Goal: Transaction & Acquisition: Obtain resource

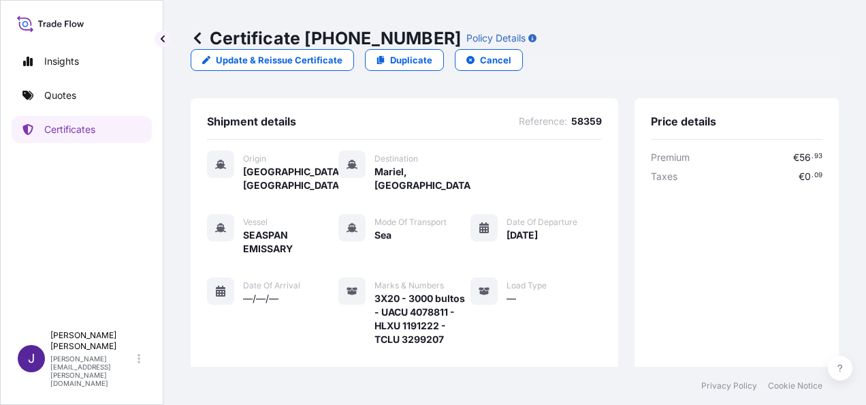
scroll to position [445, 0]
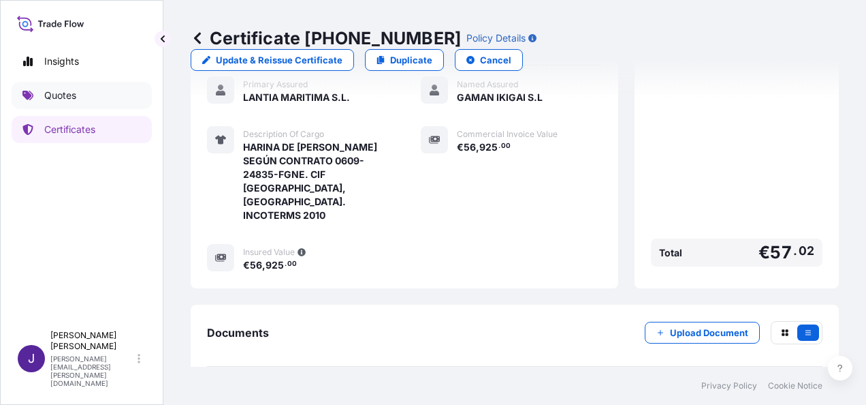
click at [77, 97] on link "Quotes" at bounding box center [82, 95] width 140 height 27
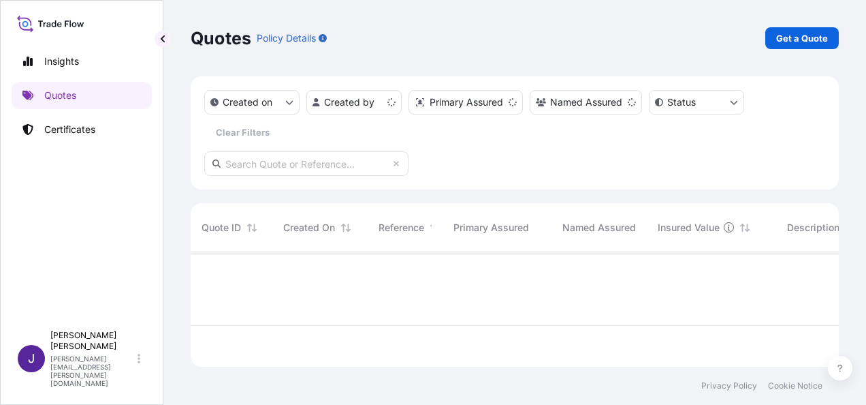
scroll to position [112, 637]
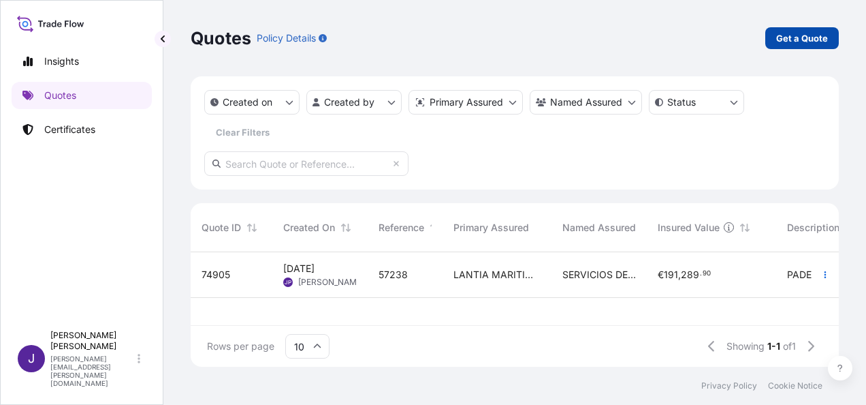
click at [810, 37] on p "Get a Quote" at bounding box center [802, 38] width 52 height 14
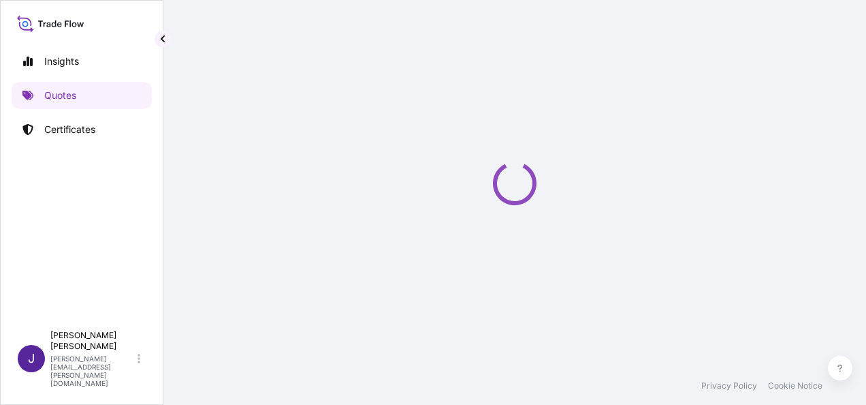
select select "Sea"
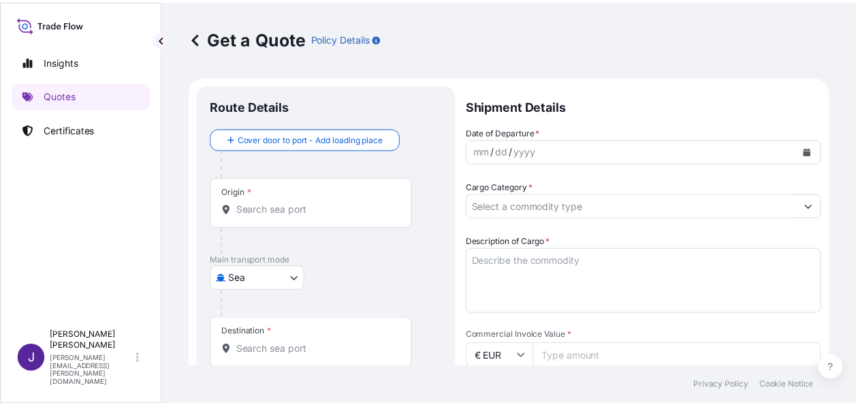
scroll to position [22, 0]
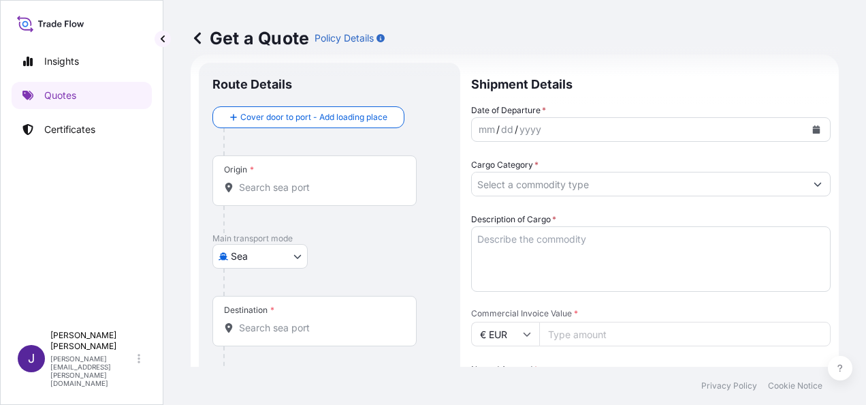
click at [345, 188] on input "Origin *" at bounding box center [319, 187] width 161 height 14
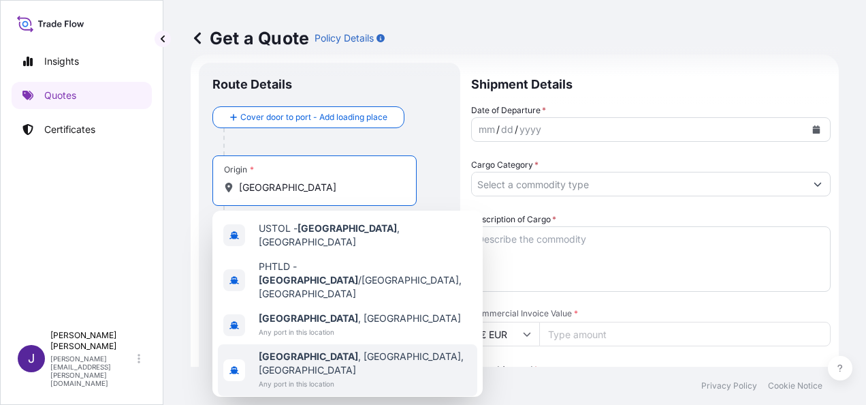
click at [308, 377] on span "Any port in this location" at bounding box center [365, 384] width 213 height 14
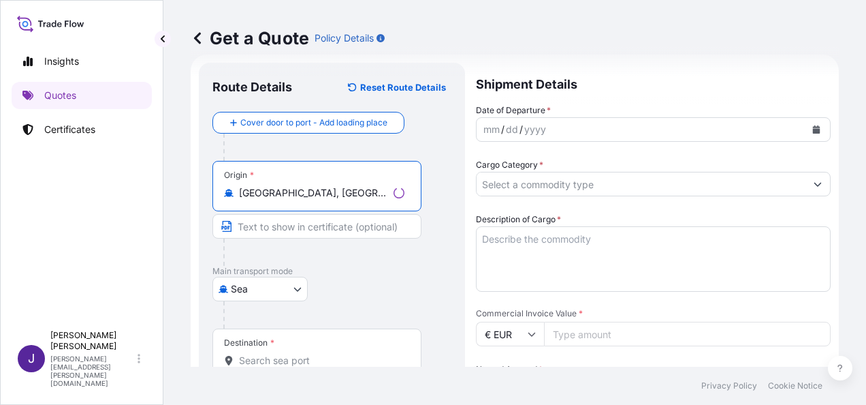
type input "[GEOGRAPHIC_DATA], [GEOGRAPHIC_DATA], [GEOGRAPHIC_DATA]"
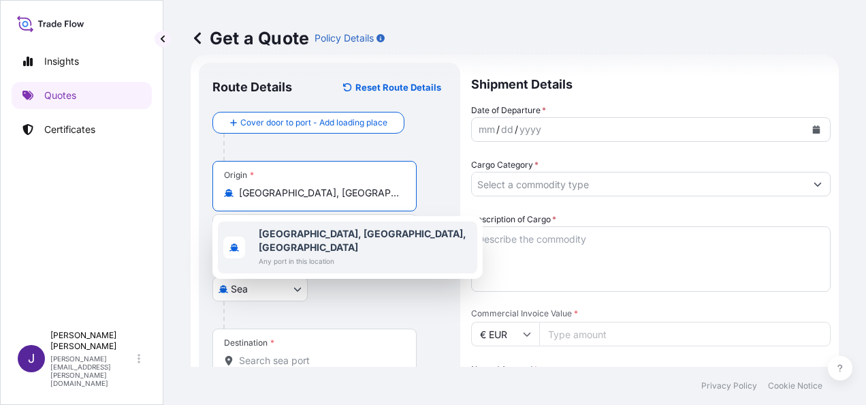
click at [315, 357] on input "Destination *" at bounding box center [319, 360] width 161 height 14
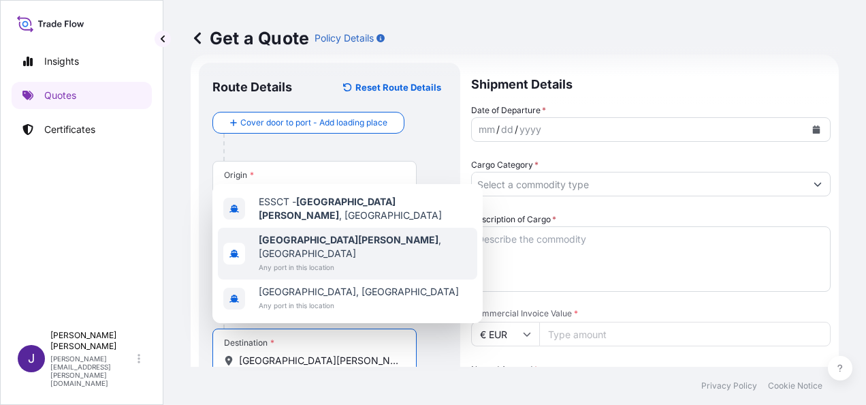
click at [340, 261] on span "Any port in this location" at bounding box center [365, 267] width 213 height 14
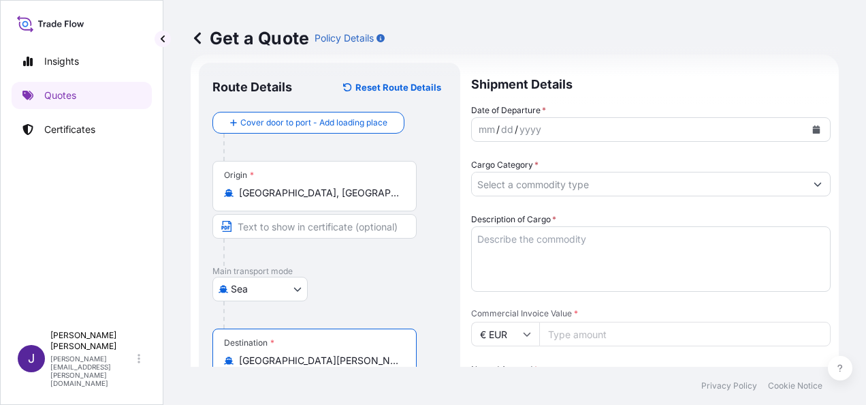
type input "[GEOGRAPHIC_DATA][PERSON_NAME], [GEOGRAPHIC_DATA]"
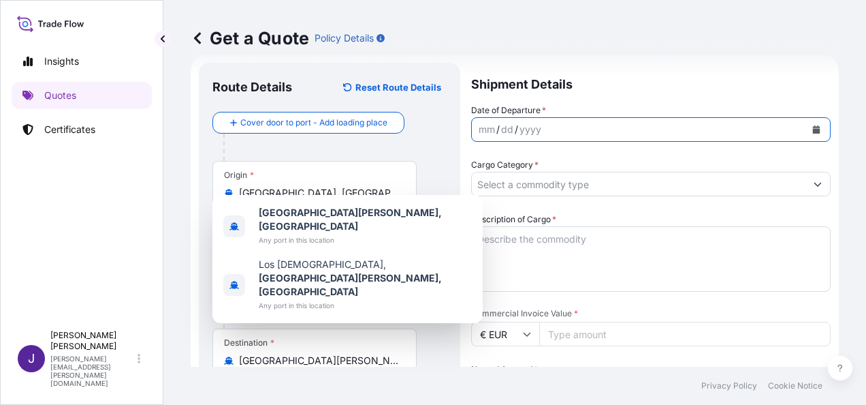
click at [813, 129] on icon "Calendar" at bounding box center [816, 129] width 7 height 8
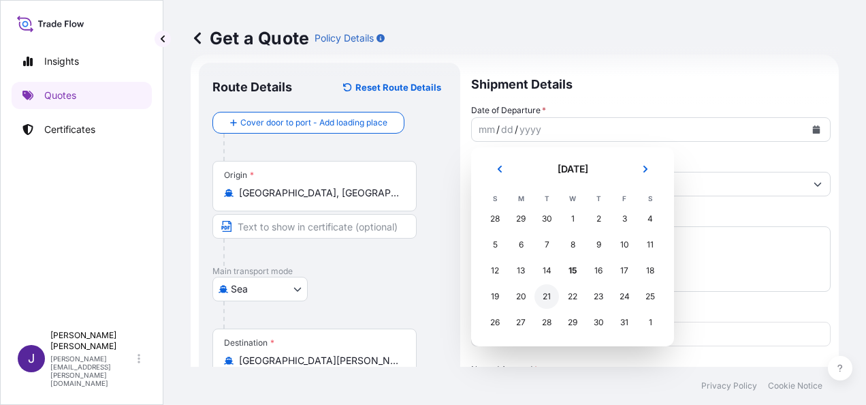
click at [545, 295] on div "21" at bounding box center [547, 296] width 25 height 25
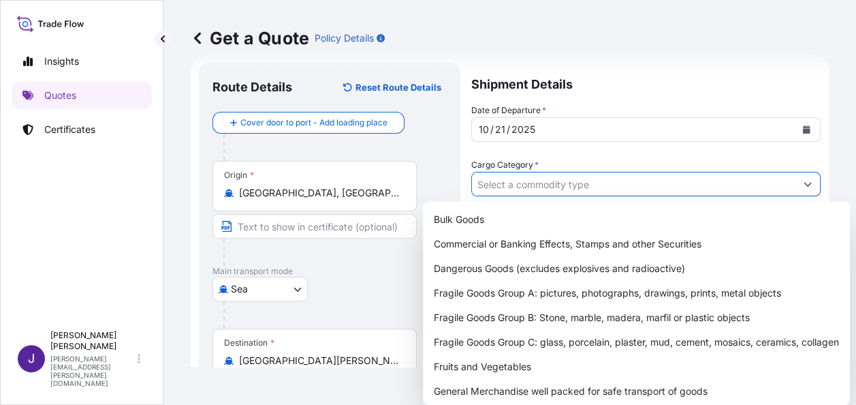
click at [534, 185] on input "Cargo Category *" at bounding box center [633, 184] width 323 height 25
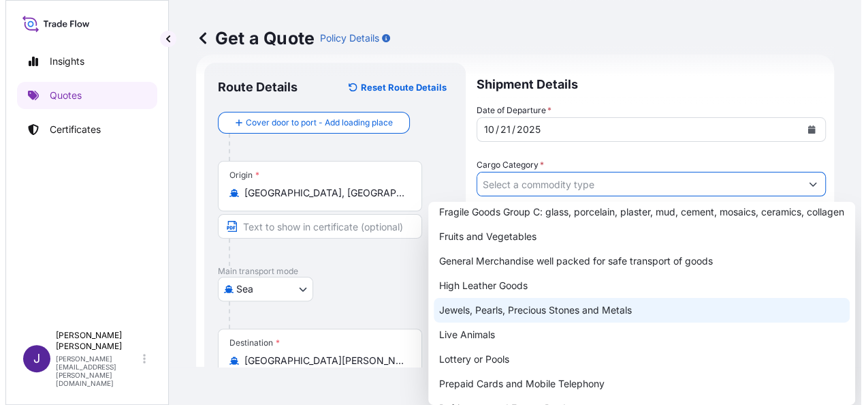
scroll to position [136, 0]
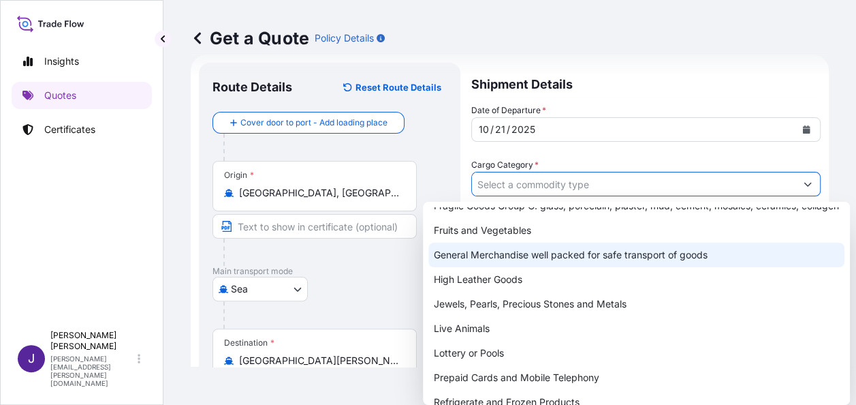
click at [524, 267] on div "General Merchandise well packed for safe transport of goods" at bounding box center [636, 254] width 416 height 25
type input "General Merchandise well packed for safe transport of goods"
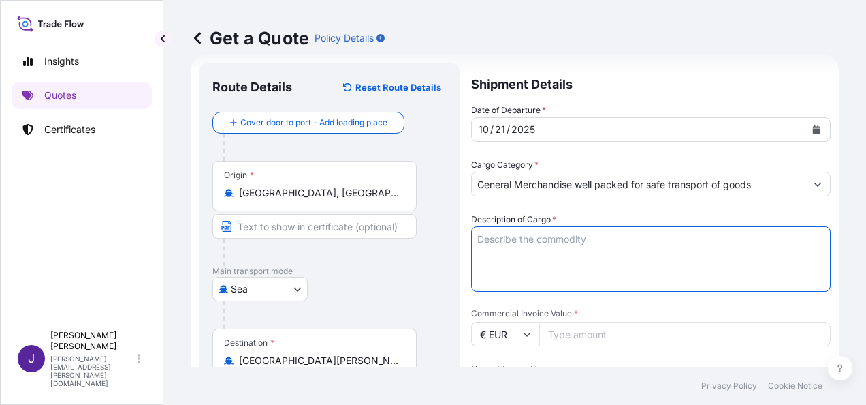
click at [544, 247] on textarea "Description of Cargo *" at bounding box center [651, 258] width 360 height 65
click at [521, 237] on textarea "Description of Cargo *" at bounding box center [651, 258] width 360 height 65
paste textarea "DESALADORA LA CALETA"
type textarea "DESALADORA LA CALETA"
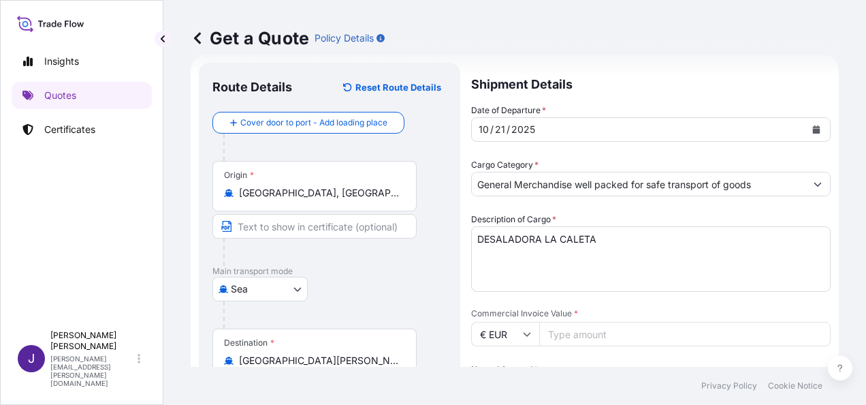
click at [617, 334] on input "Commercial Invoice Value *" at bounding box center [684, 333] width 291 height 25
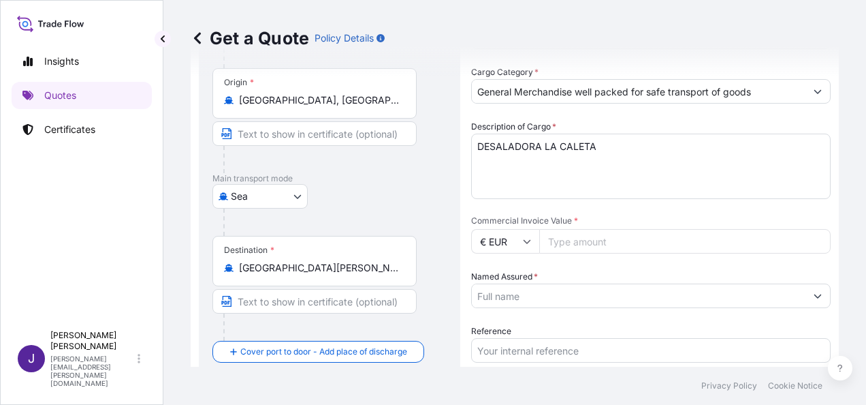
scroll to position [158, 0]
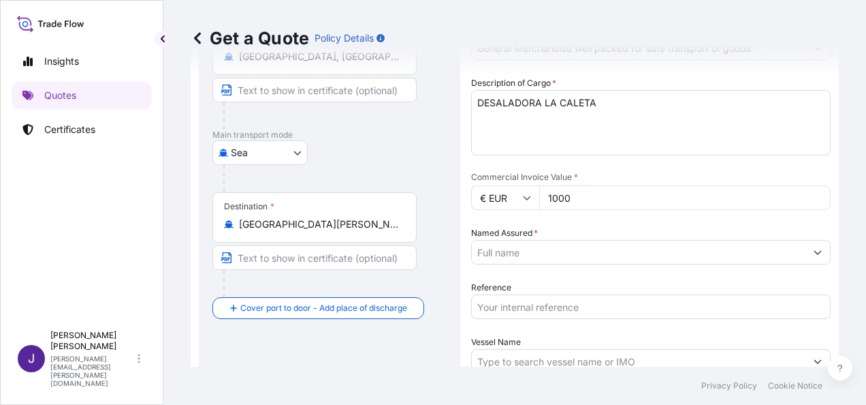
type input "1000"
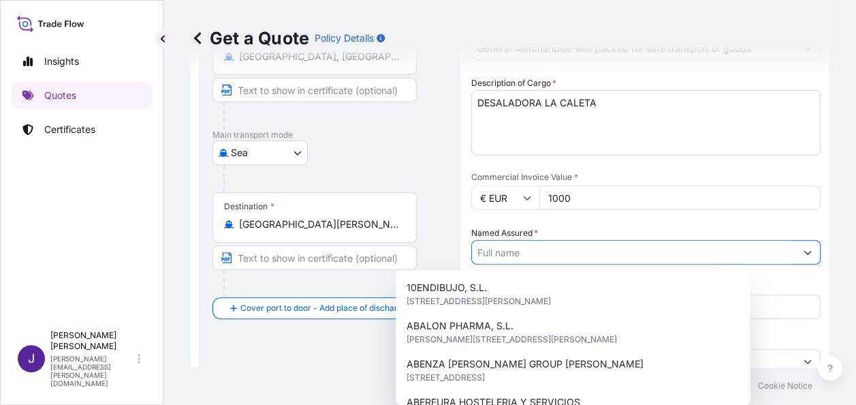
click at [578, 240] on input "Named Assured *" at bounding box center [633, 252] width 323 height 25
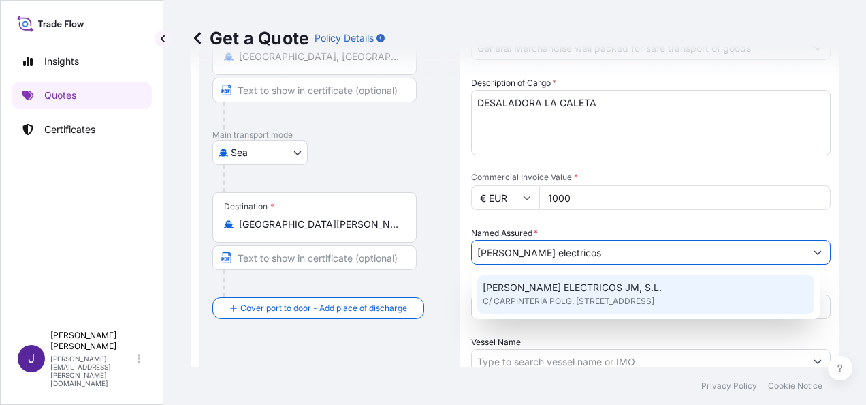
click at [617, 285] on span "[PERSON_NAME] ELECTRICOS JM, S.L." at bounding box center [572, 288] width 179 height 14
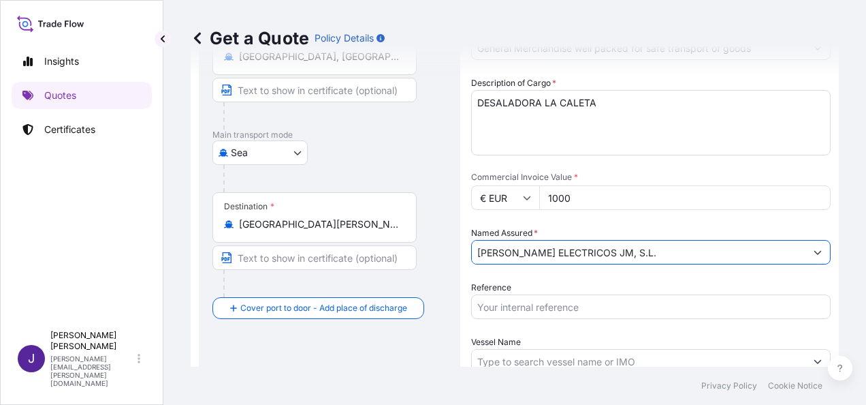
type input "[PERSON_NAME] ELECTRICOS JM, S.L."
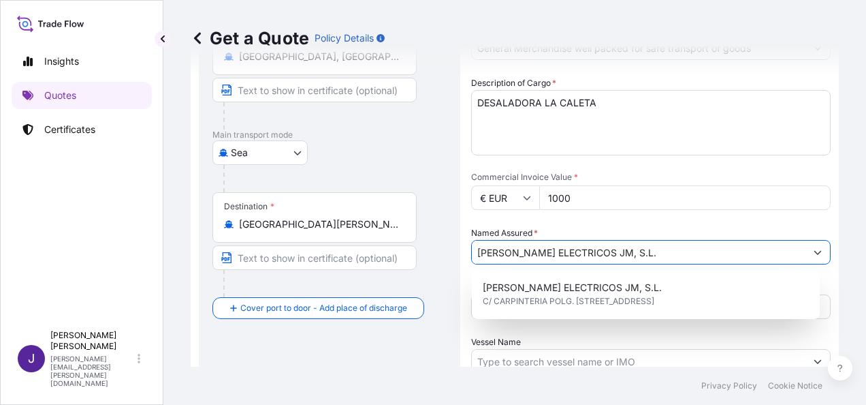
click at [508, 334] on div "Date of Departure * [DATE] Cargo Category * General Merchandise well packed for…" at bounding box center [651, 197] width 360 height 460
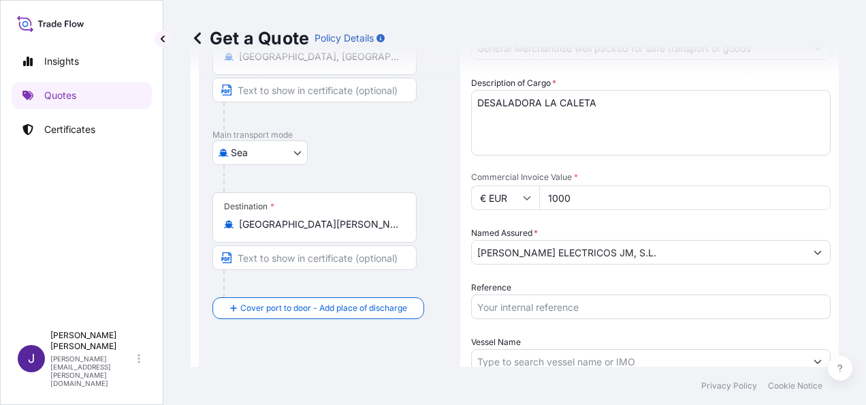
click at [505, 302] on input "Reference" at bounding box center [651, 306] width 360 height 25
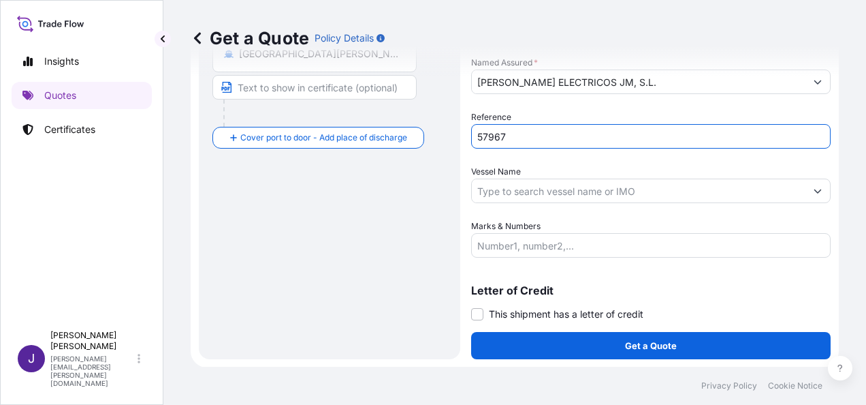
scroll to position [328, 0]
type input "57967"
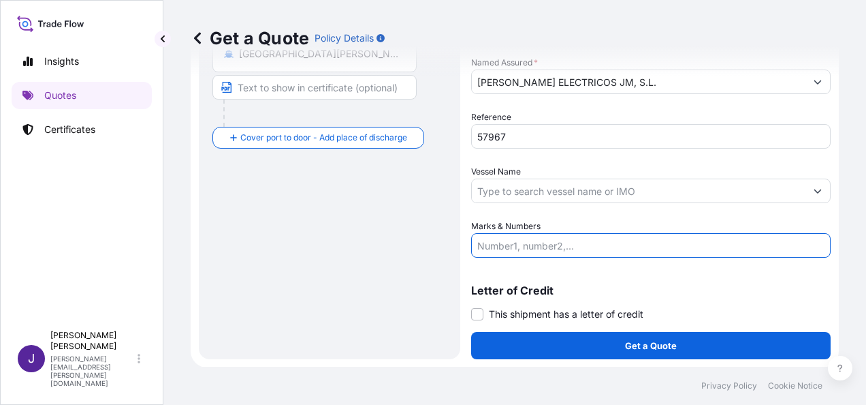
click at [513, 247] on input "Marks & Numbers" at bounding box center [651, 245] width 360 height 25
paste input "1 PALLET / 400KG / 1.15M3"
type input "1 PALLET / 400KG / 1.15M3"
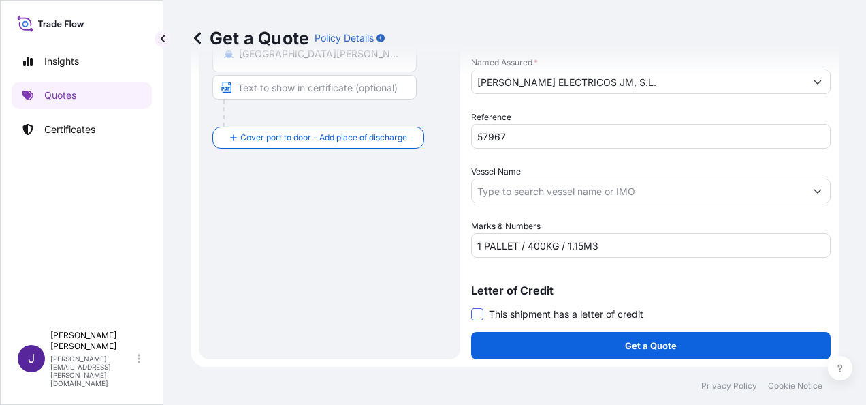
click at [473, 310] on span at bounding box center [477, 314] width 12 height 12
click at [471, 306] on input "This shipment has a letter of credit" at bounding box center [471, 306] width 0 height 0
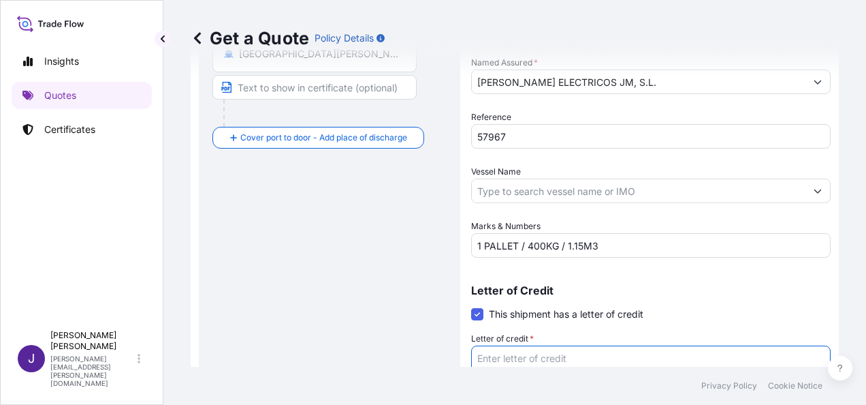
click at [525, 357] on textarea "Letter of credit *" at bounding box center [651, 377] width 360 height 65
paste textarea "[PERSON_NAME] ELECTRICOS JM S.L. CL/CARPINTERIA (POL INDUSTRIAL VALDEFUENTES), …"
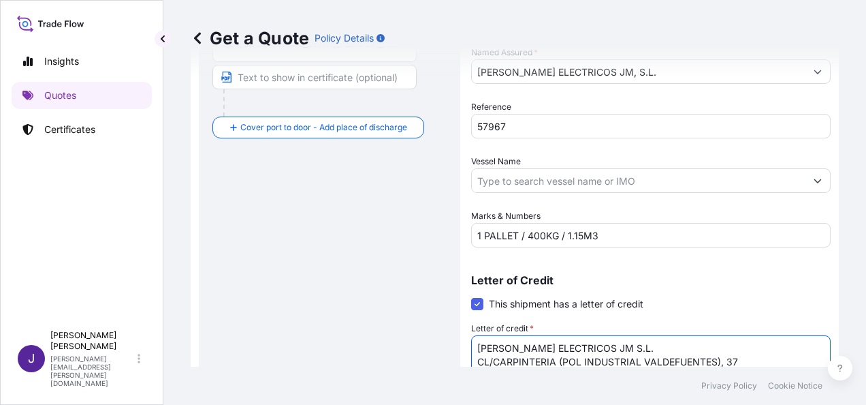
type textarea "[PERSON_NAME] ELECTRICOS JM S.L. CL/CARPINTERIA (POL INDUSTRIAL VALDEFUENTES), …"
click at [312, 298] on div "Route Details Reset Route Details Cover door to port - Add loading place Place …" at bounding box center [329, 99] width 234 height 679
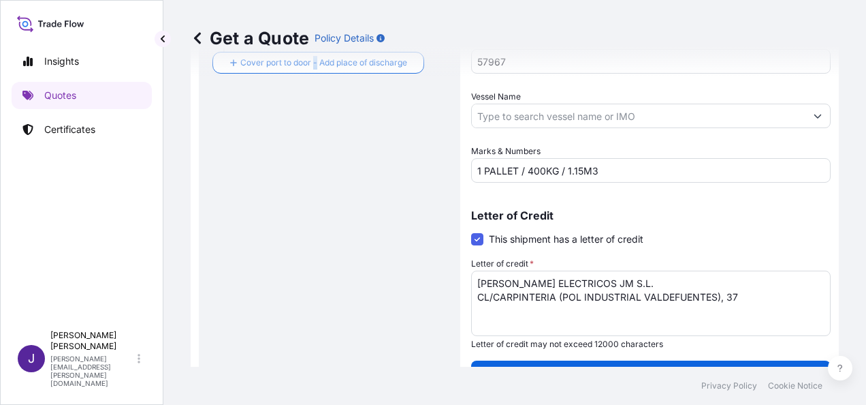
scroll to position [432, 0]
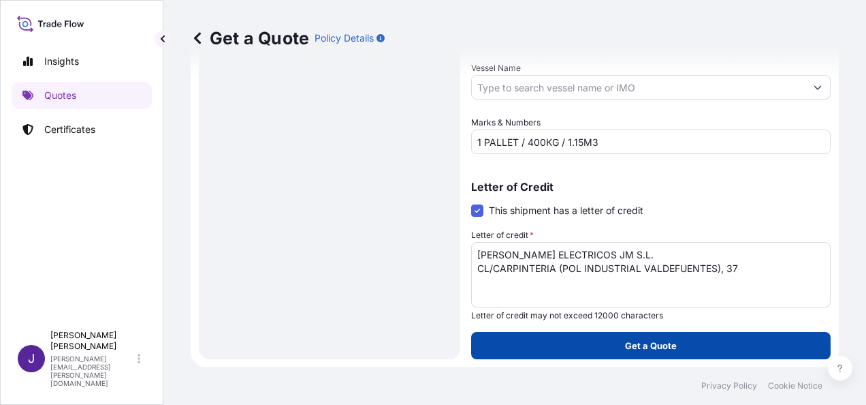
click at [685, 345] on button "Get a Quote" at bounding box center [651, 345] width 360 height 27
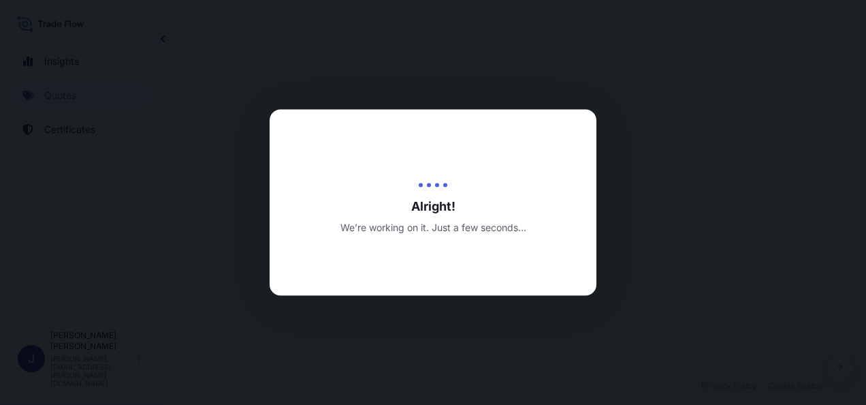
select select "Sea"
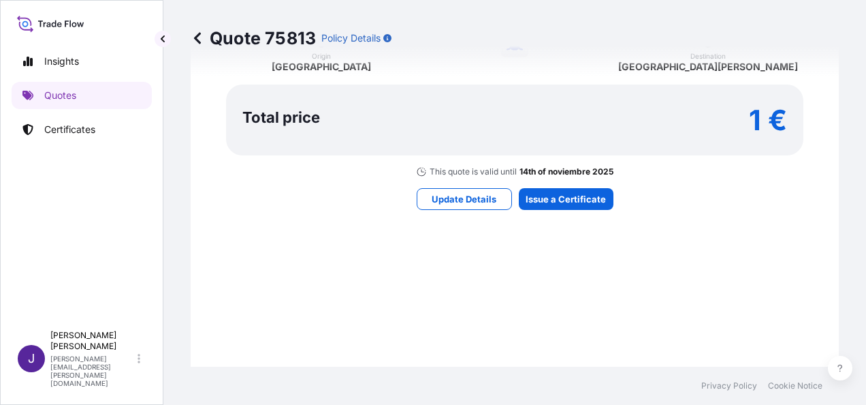
scroll to position [1288, 0]
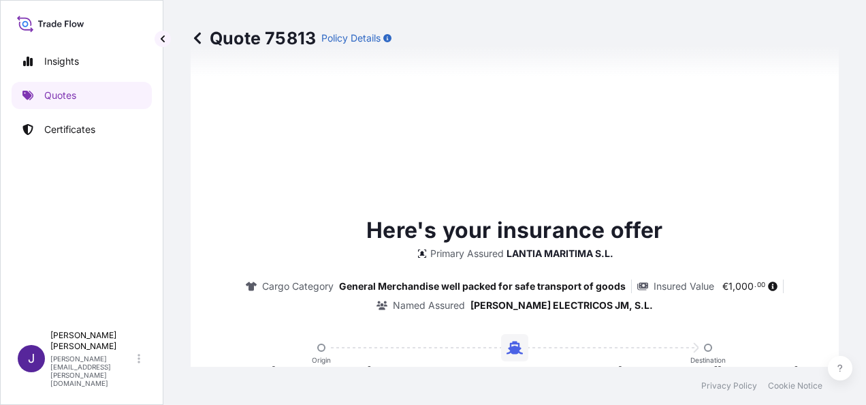
type input "[DATE]"
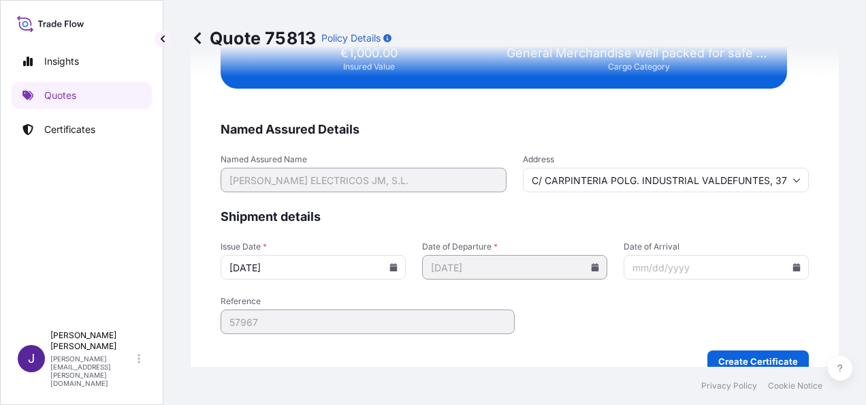
scroll to position [2742, 0]
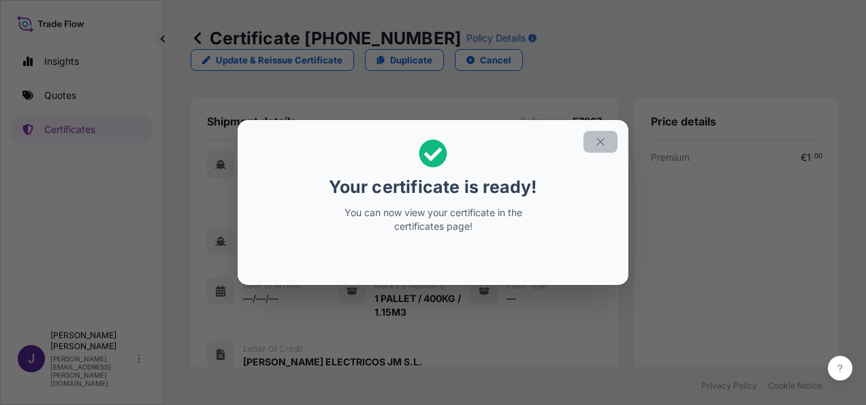
click at [597, 144] on icon "button" at bounding box center [601, 142] width 12 height 12
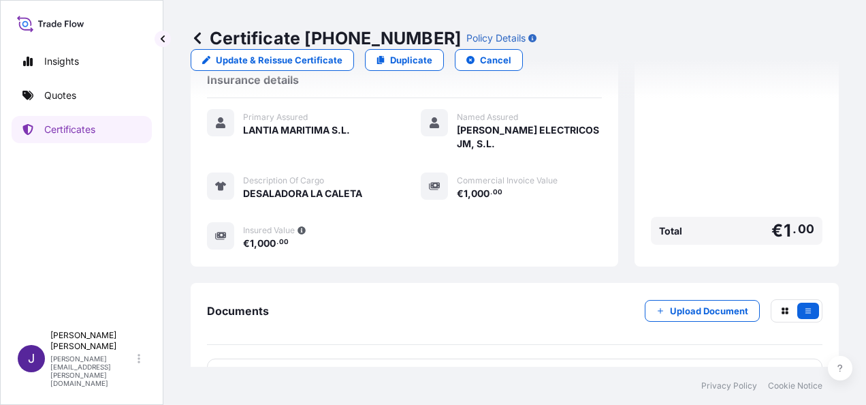
scroll to position [364, 0]
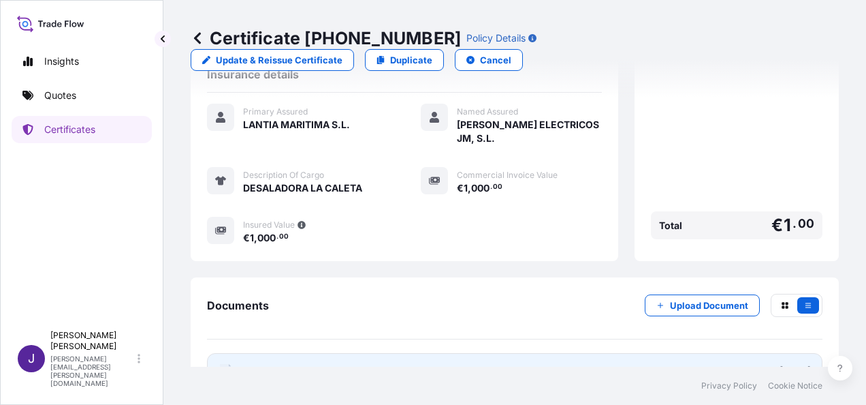
click at [447, 353] on link "PDF Certificate [DATE]" at bounding box center [515, 370] width 616 height 35
